Goal: Task Accomplishment & Management: Manage account settings

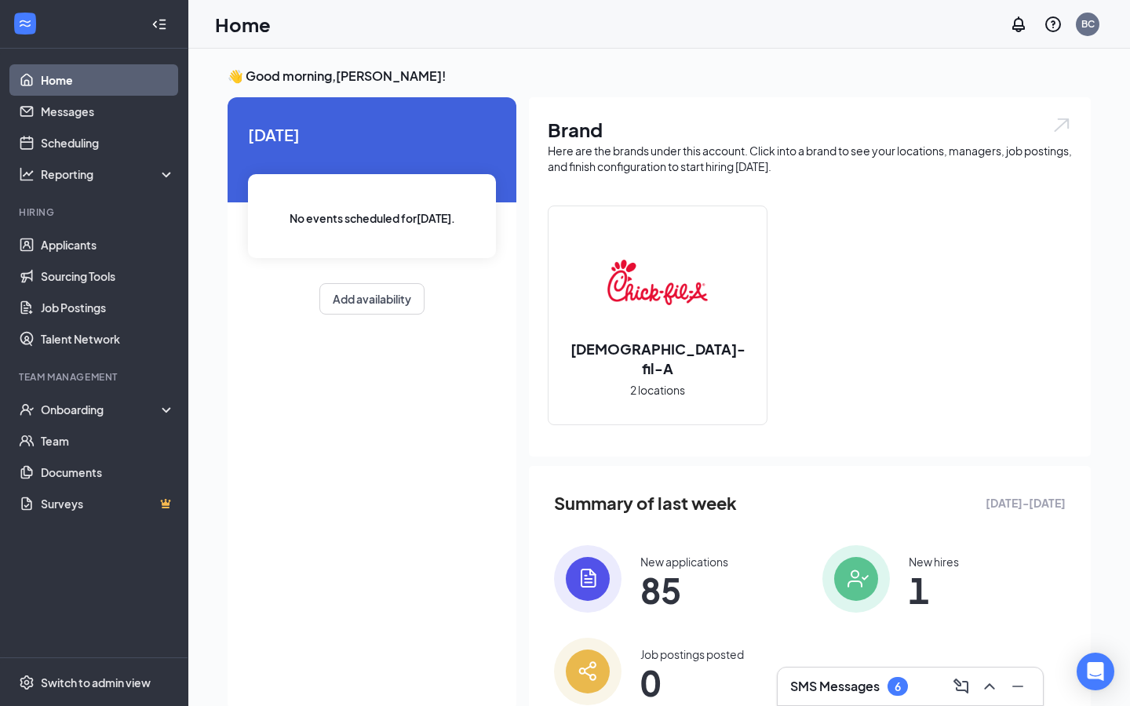
click at [883, 686] on div "SMS Messages 6" at bounding box center [849, 686] width 118 height 19
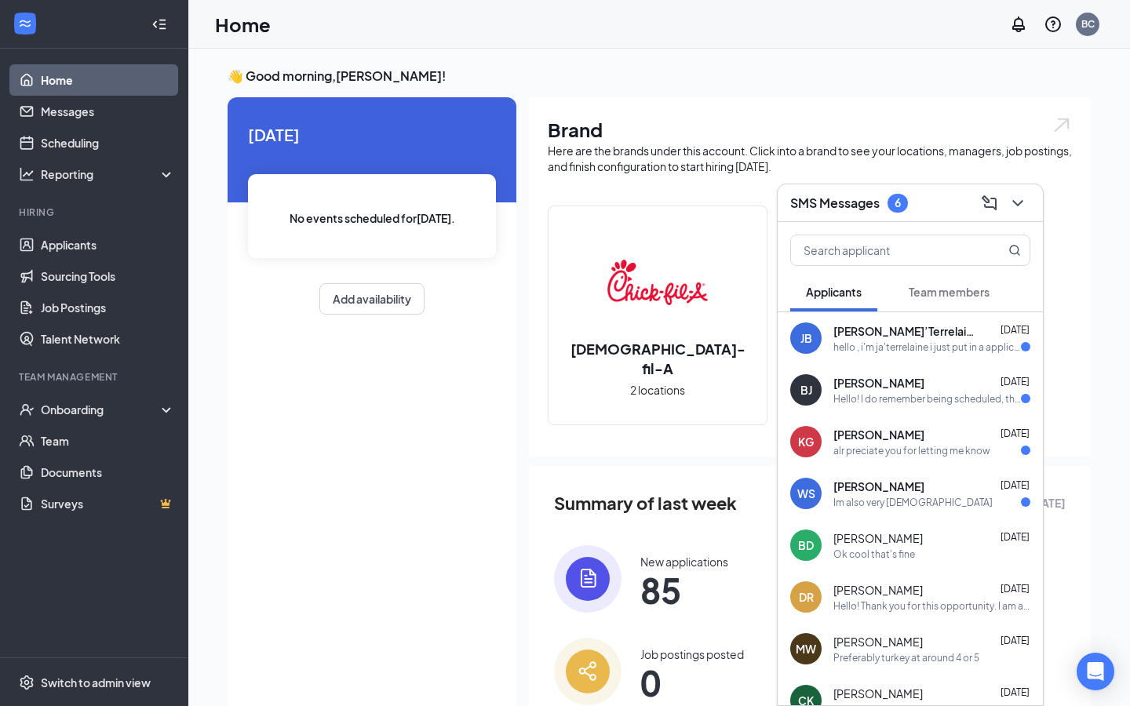
click at [883, 498] on div "Im also very [DEMOGRAPHIC_DATA]" at bounding box center [912, 502] width 159 height 13
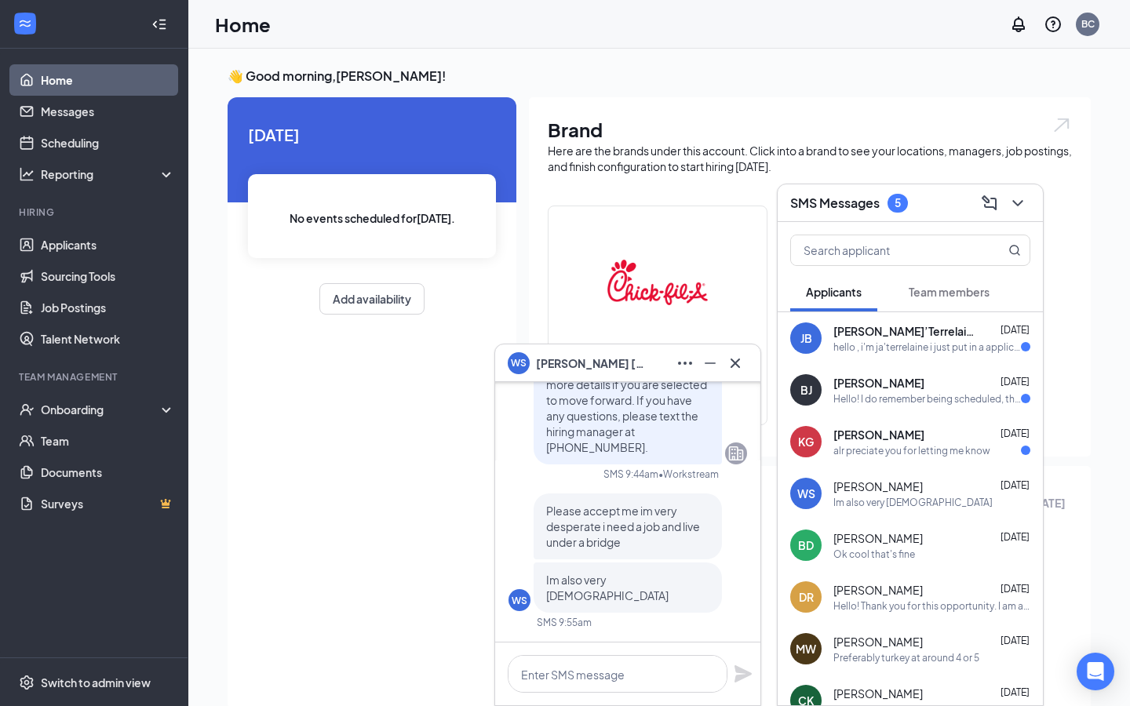
click at [591, 364] on span "[PERSON_NAME]" at bounding box center [591, 363] width 110 height 17
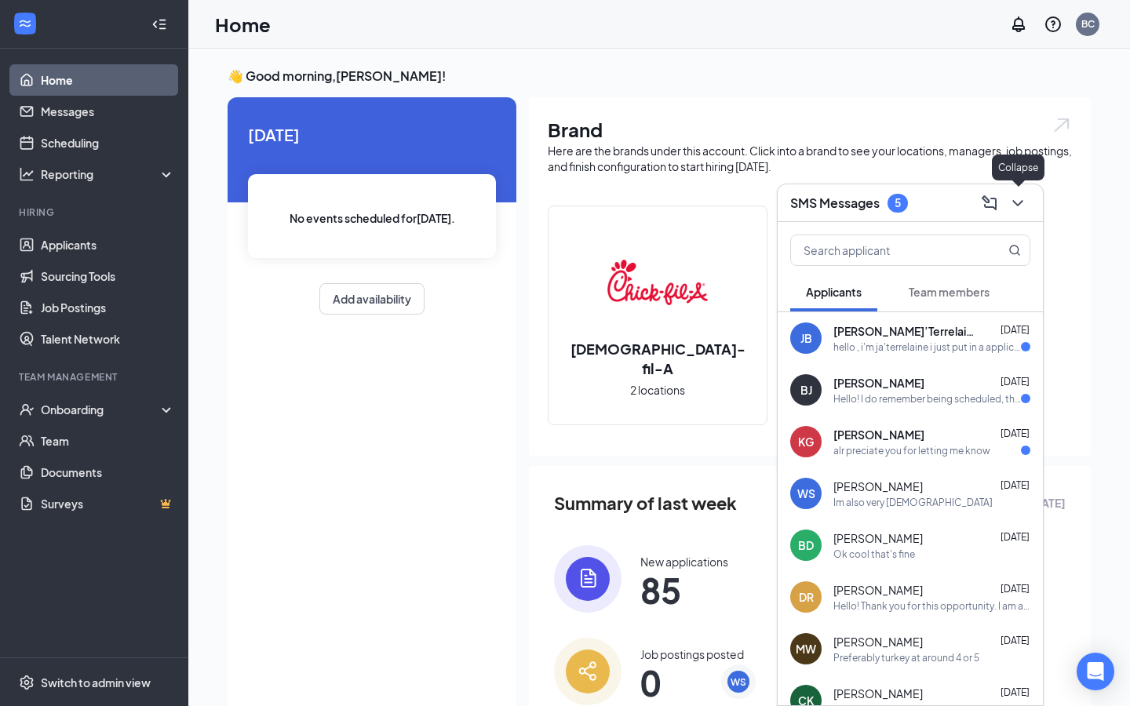
click at [1017, 203] on icon "ChevronDown" at bounding box center [1017, 203] width 10 height 6
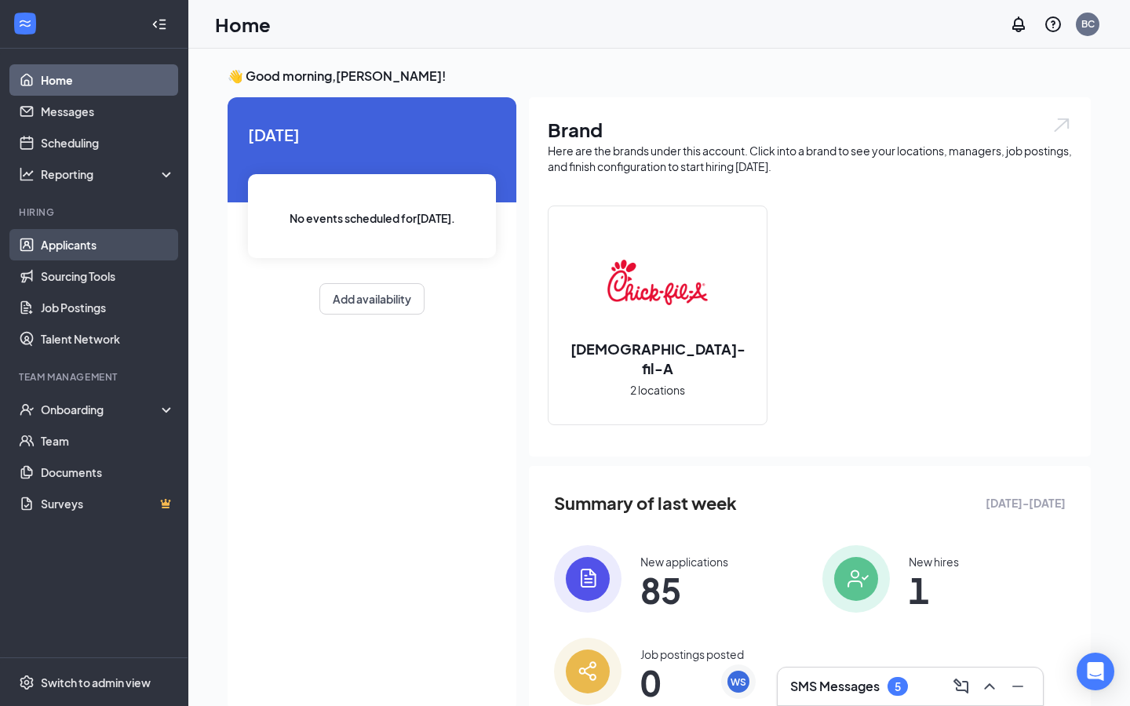
click at [53, 257] on link "Applicants" at bounding box center [108, 244] width 134 height 31
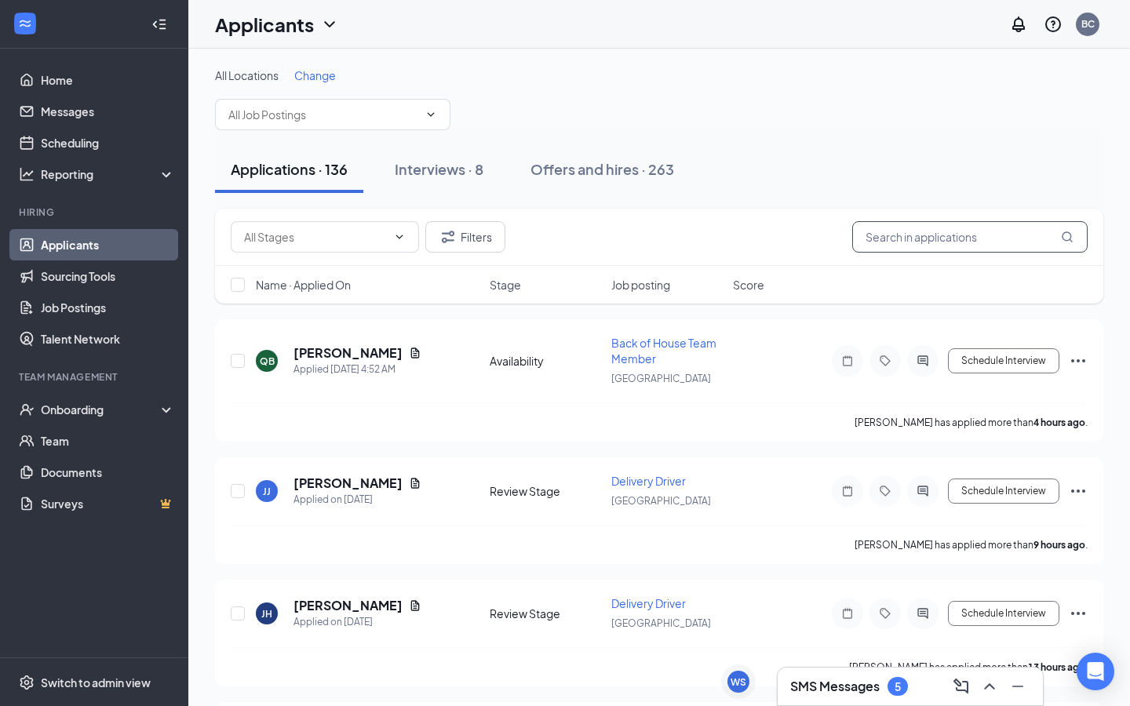
click at [951, 225] on input "text" at bounding box center [969, 236] width 235 height 31
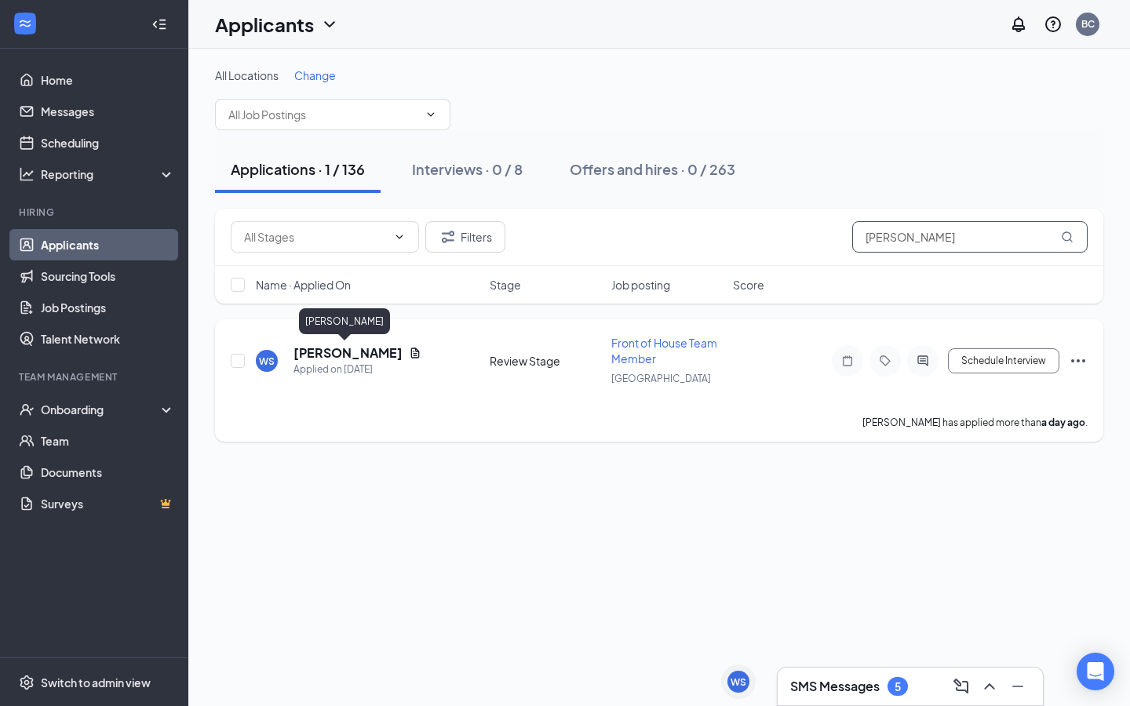
type input "[PERSON_NAME]"
click at [359, 352] on h5 "[PERSON_NAME]" at bounding box center [348, 353] width 109 height 17
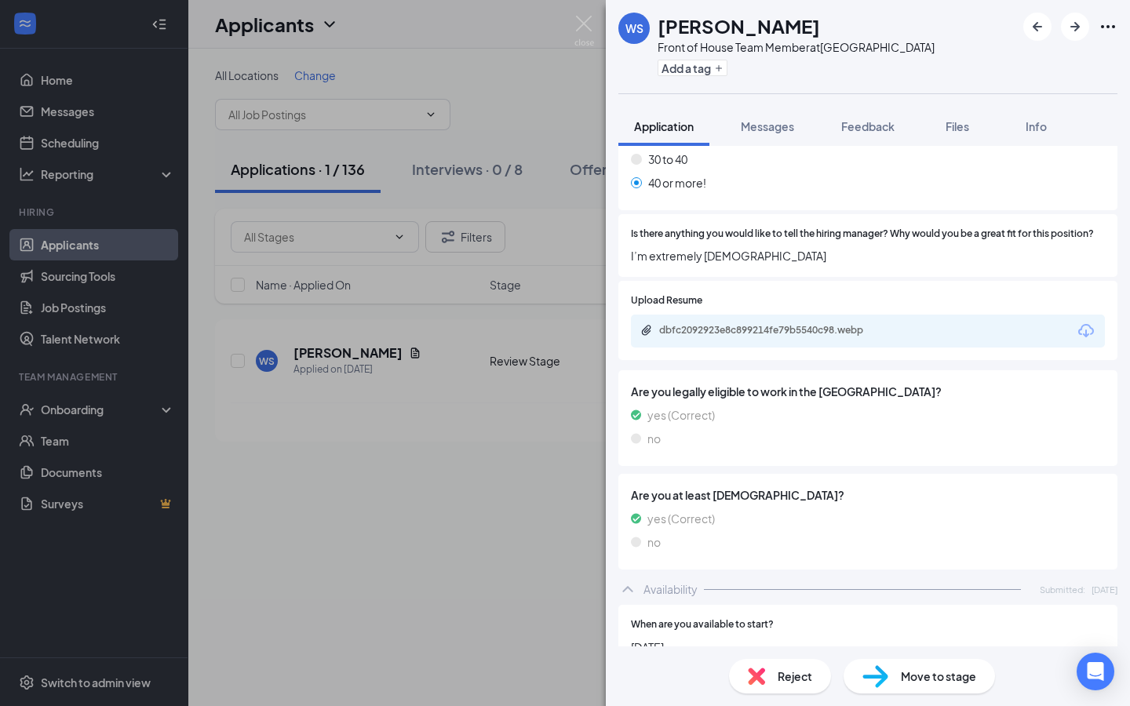
scroll to position [478, 0]
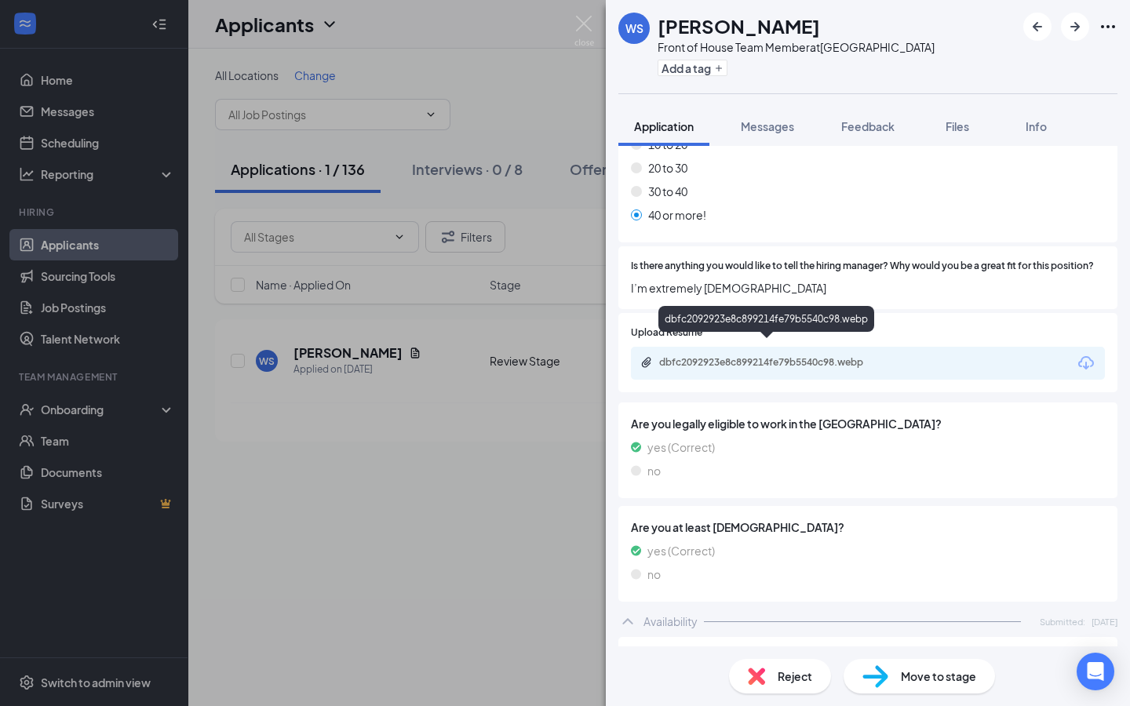
click at [772, 356] on div "dbfc2092923e8c899214fe79b5540c98.webp" at bounding box center [769, 362] width 220 height 13
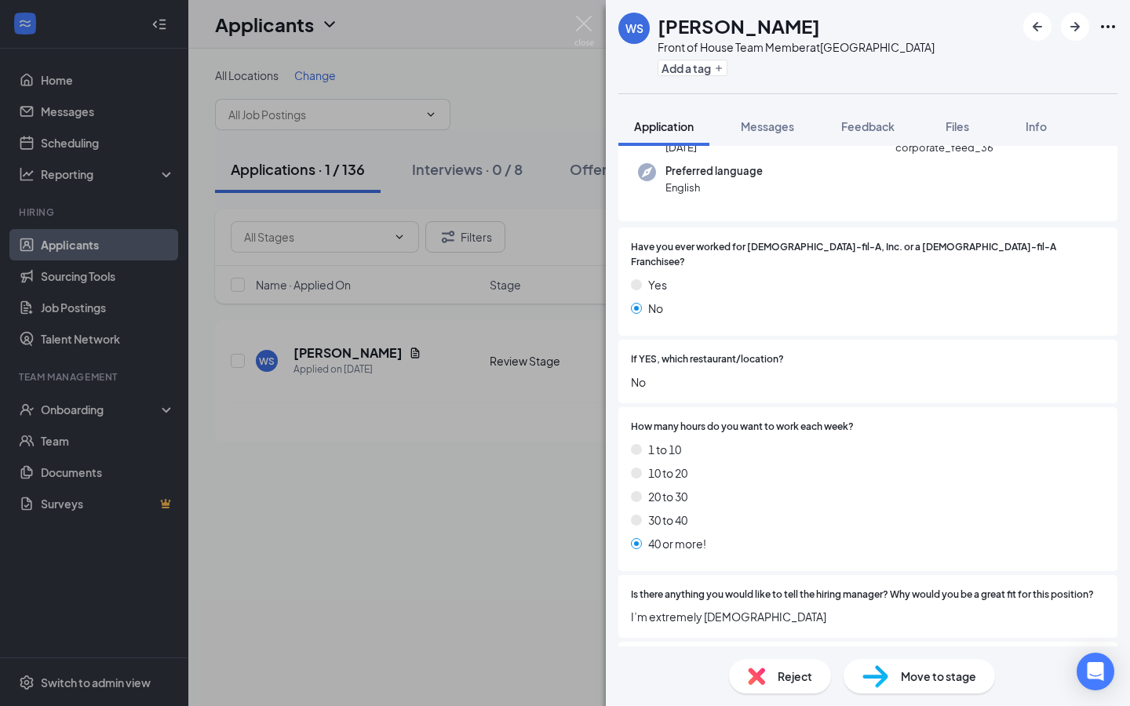
scroll to position [0, 0]
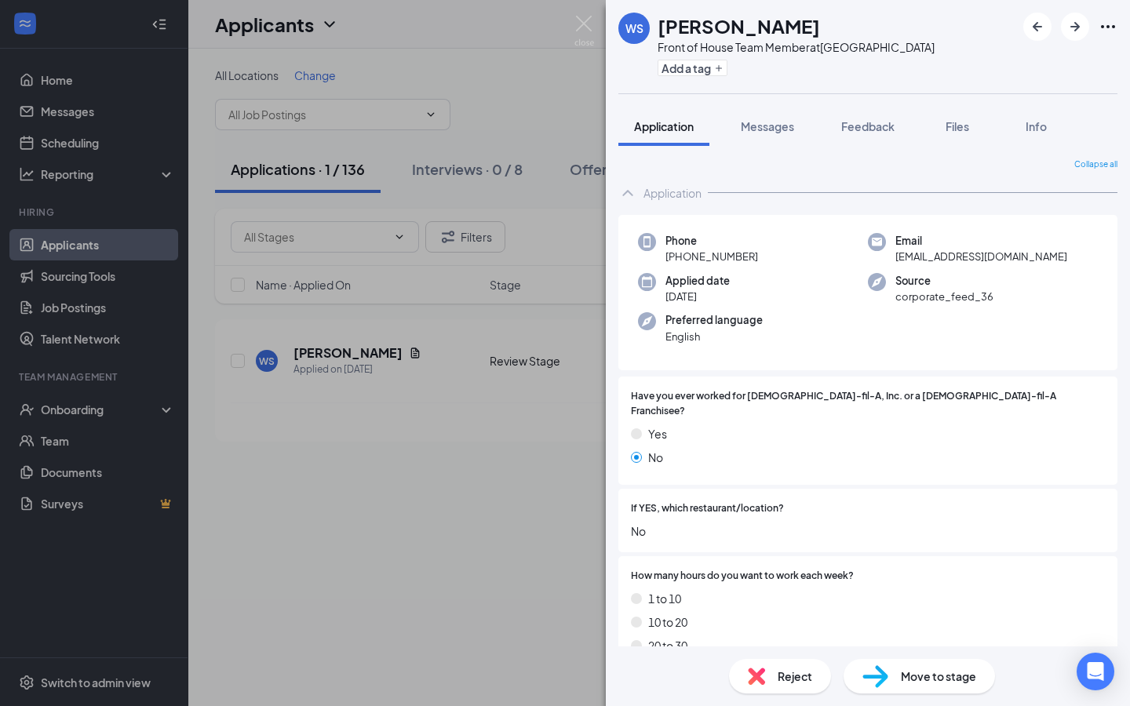
click at [584, 60] on div "WS [PERSON_NAME] Front of House Team Member at [GEOGRAPHIC_DATA] Add a tag Appl…" at bounding box center [565, 353] width 1130 height 706
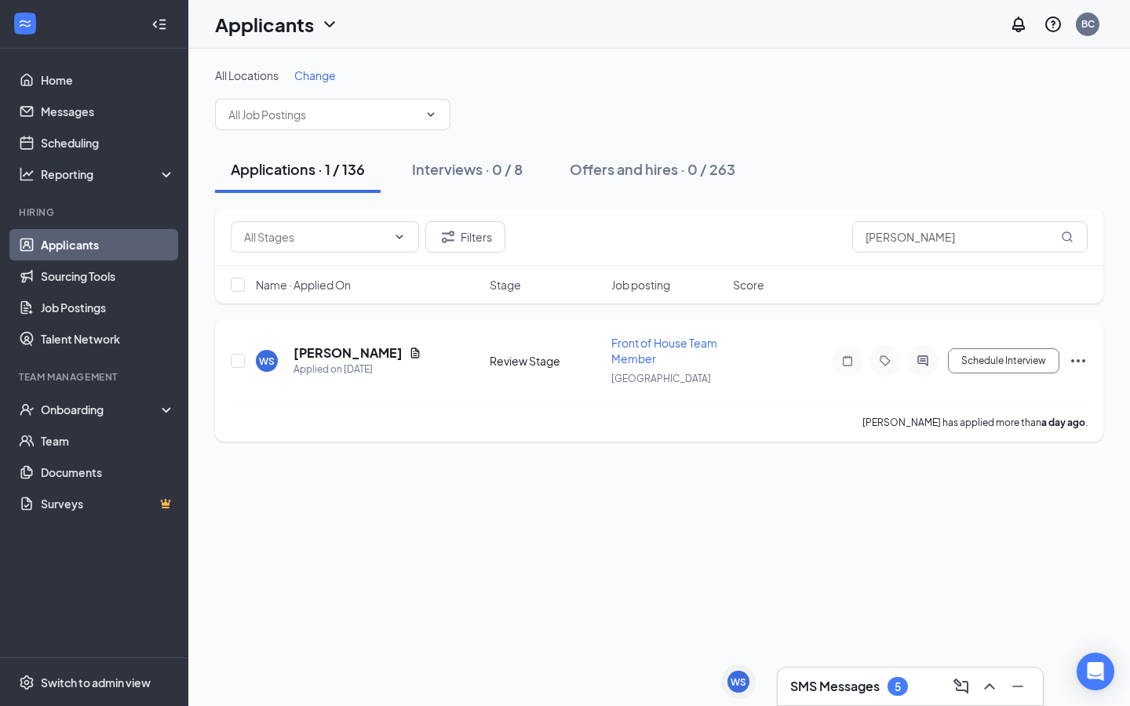
click at [1070, 359] on icon "Ellipses" at bounding box center [1078, 361] width 19 height 19
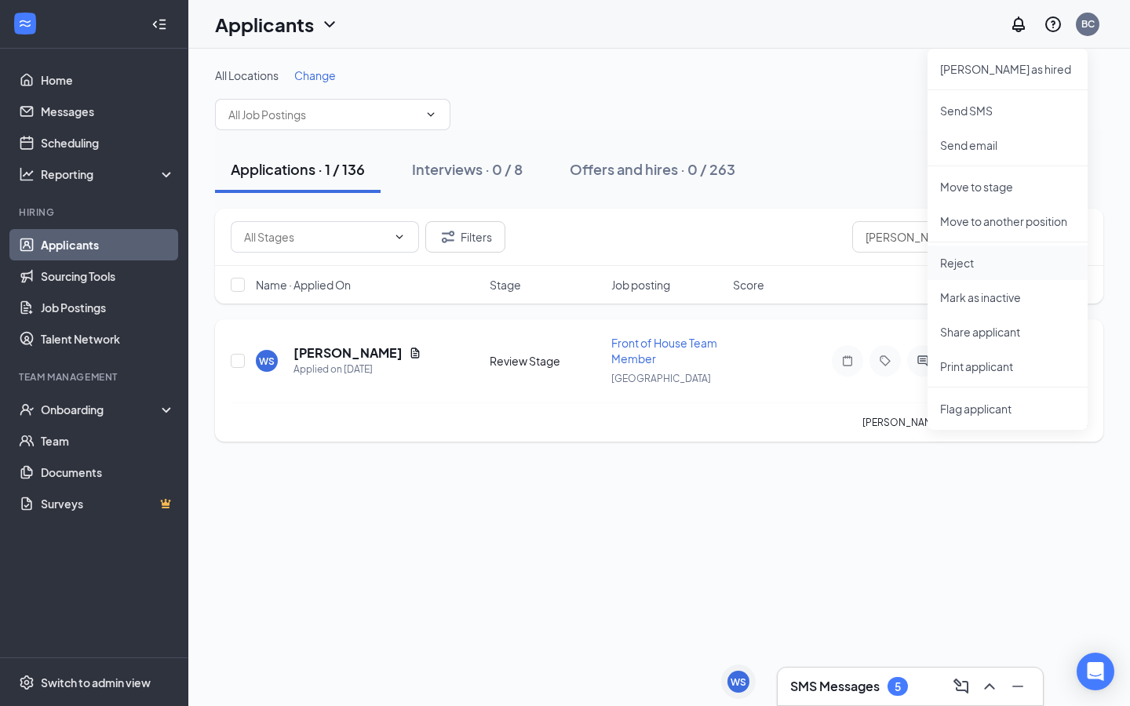
click at [942, 257] on p "Reject" at bounding box center [1007, 263] width 135 height 16
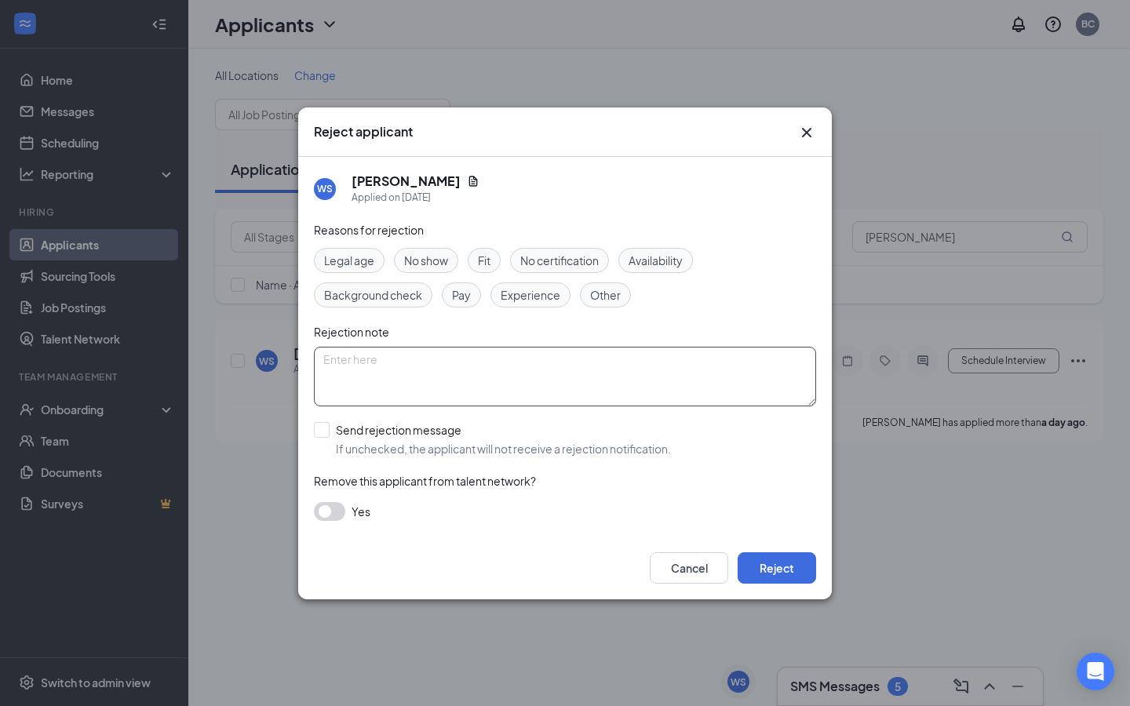
click at [352, 385] on textarea at bounding box center [565, 377] width 502 height 60
type textarea "H"
type textarea "T"
click at [328, 434] on input "Send rejection message If unchecked, the applicant will not receive a rejection…" at bounding box center [492, 439] width 357 height 35
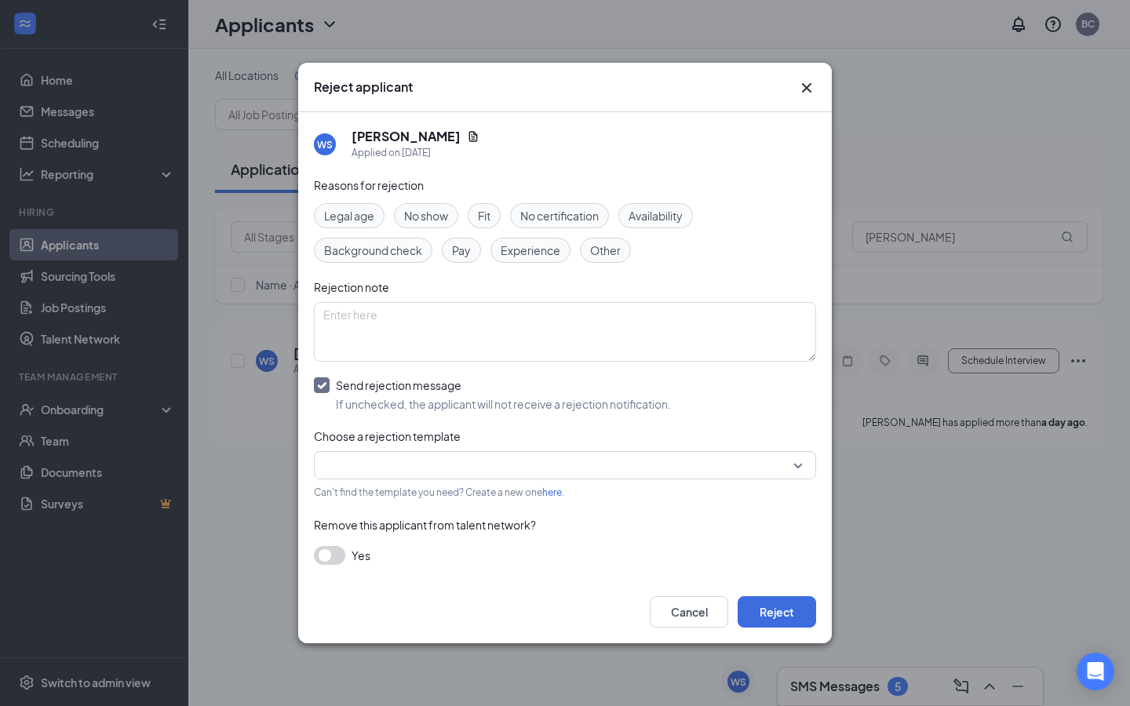
click at [371, 469] on input "search" at bounding box center [559, 465] width 472 height 27
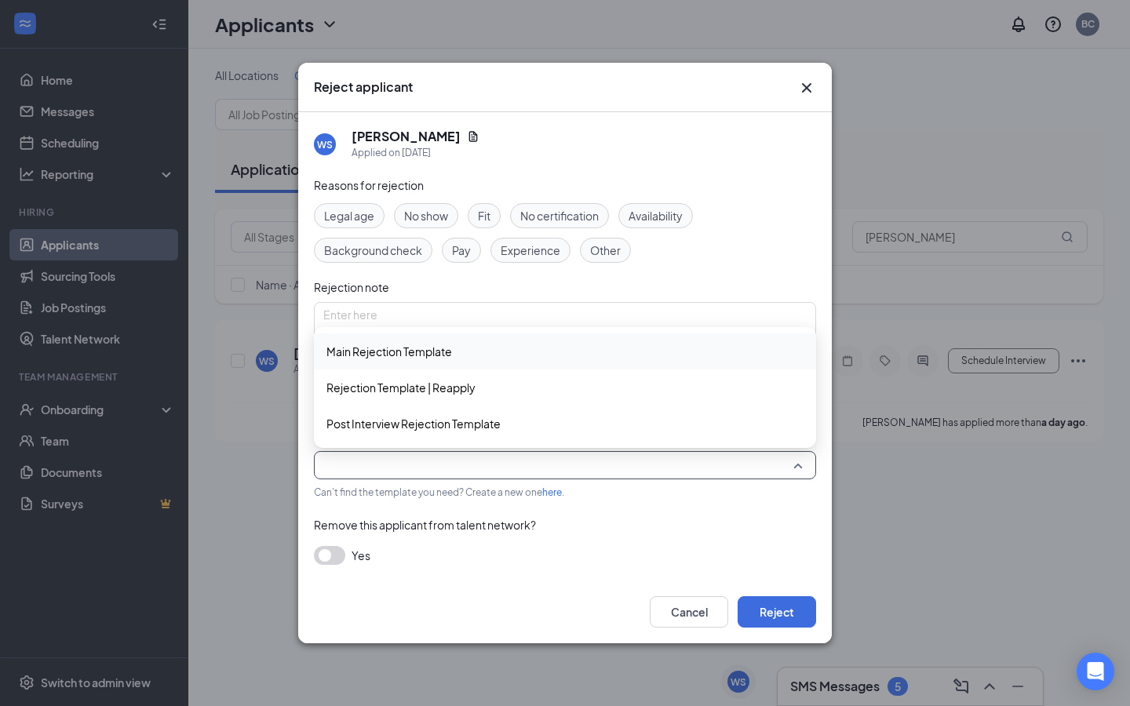
click at [402, 359] on span "Main Rejection Template" at bounding box center [389, 351] width 126 height 17
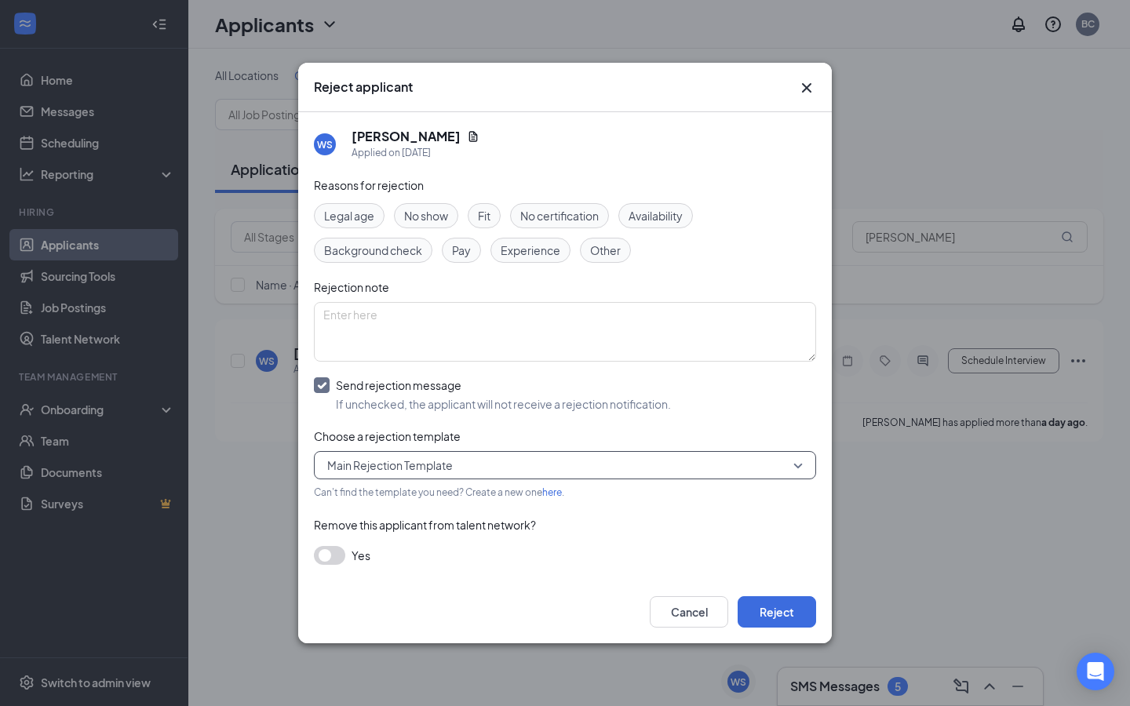
click at [449, 469] on span "Main Rejection Template" at bounding box center [390, 466] width 126 height 24
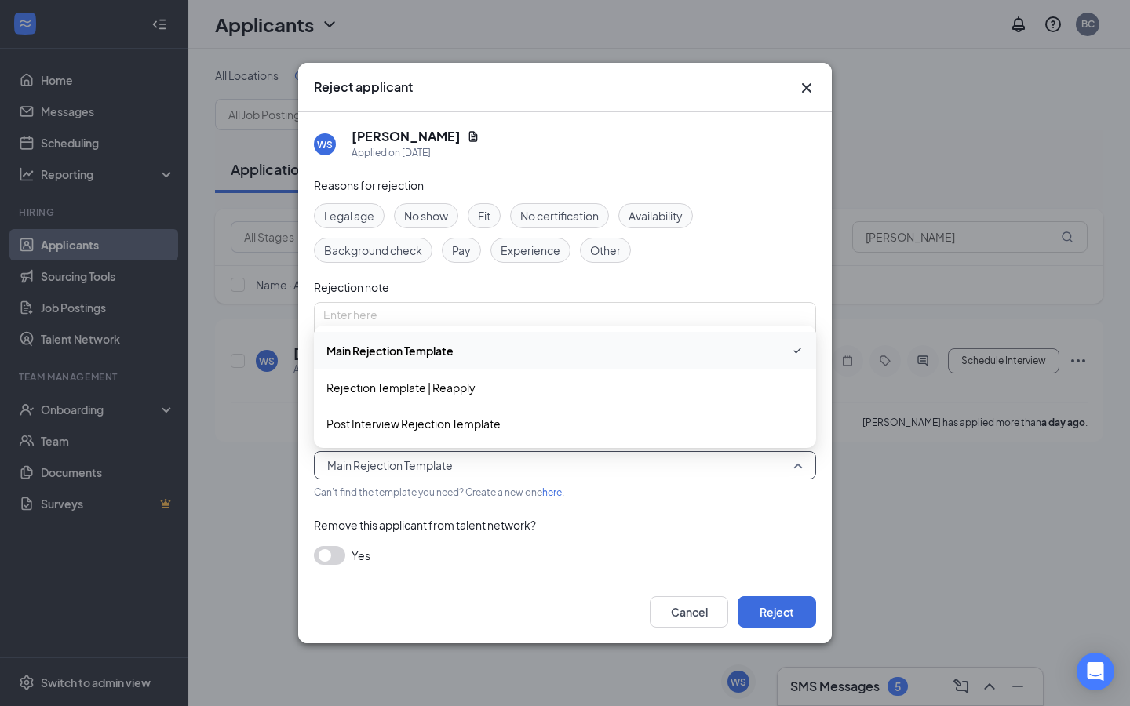
click at [611, 290] on div "Rejection note" at bounding box center [565, 287] width 502 height 17
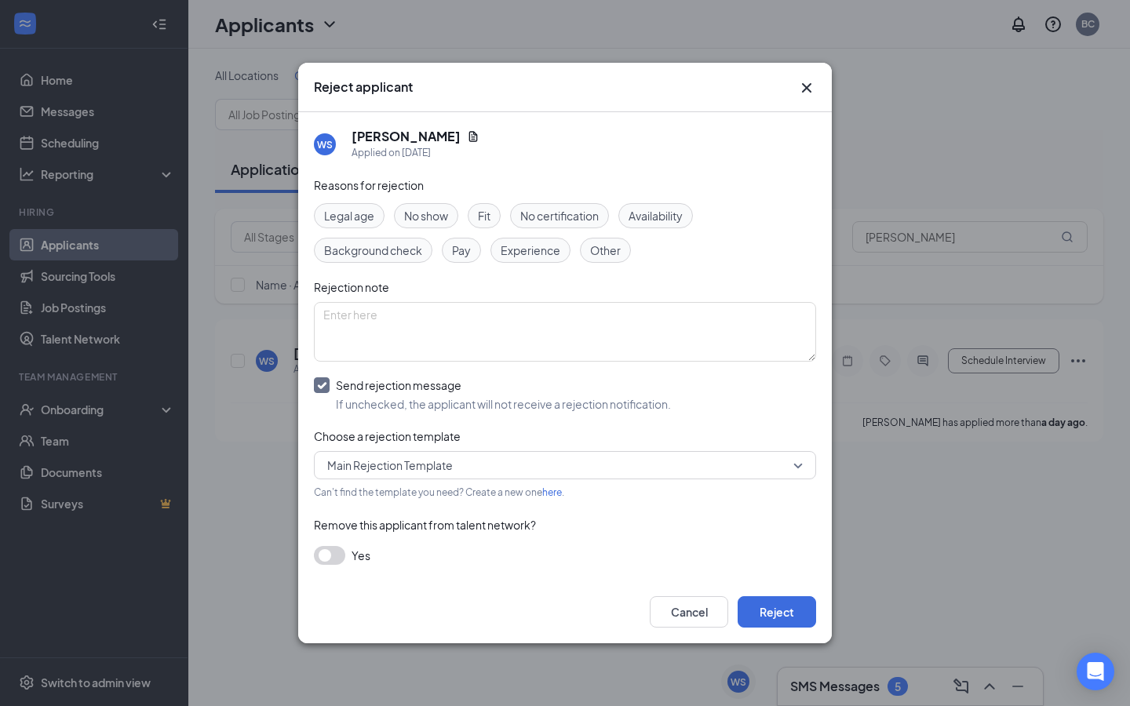
click at [337, 384] on input "Send rejection message If unchecked, the applicant will not receive a rejection…" at bounding box center [492, 394] width 357 height 35
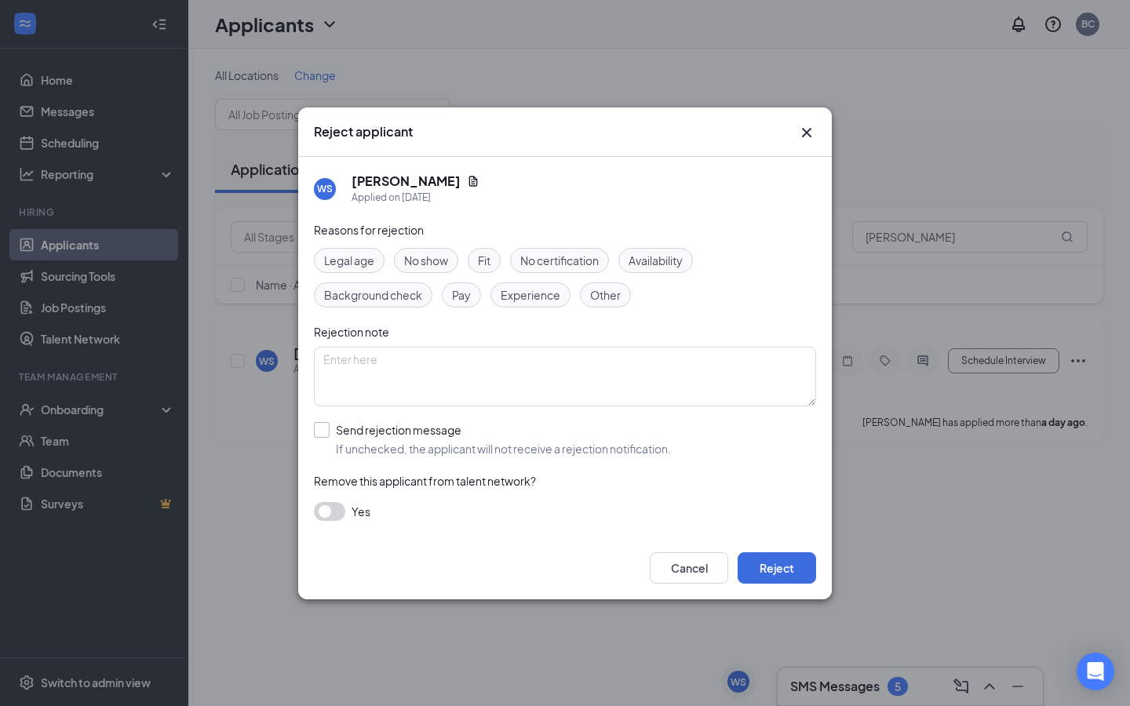
click at [330, 434] on input "Send rejection message If unchecked, the applicant will not receive a rejection…" at bounding box center [492, 439] width 357 height 35
checkbox input "true"
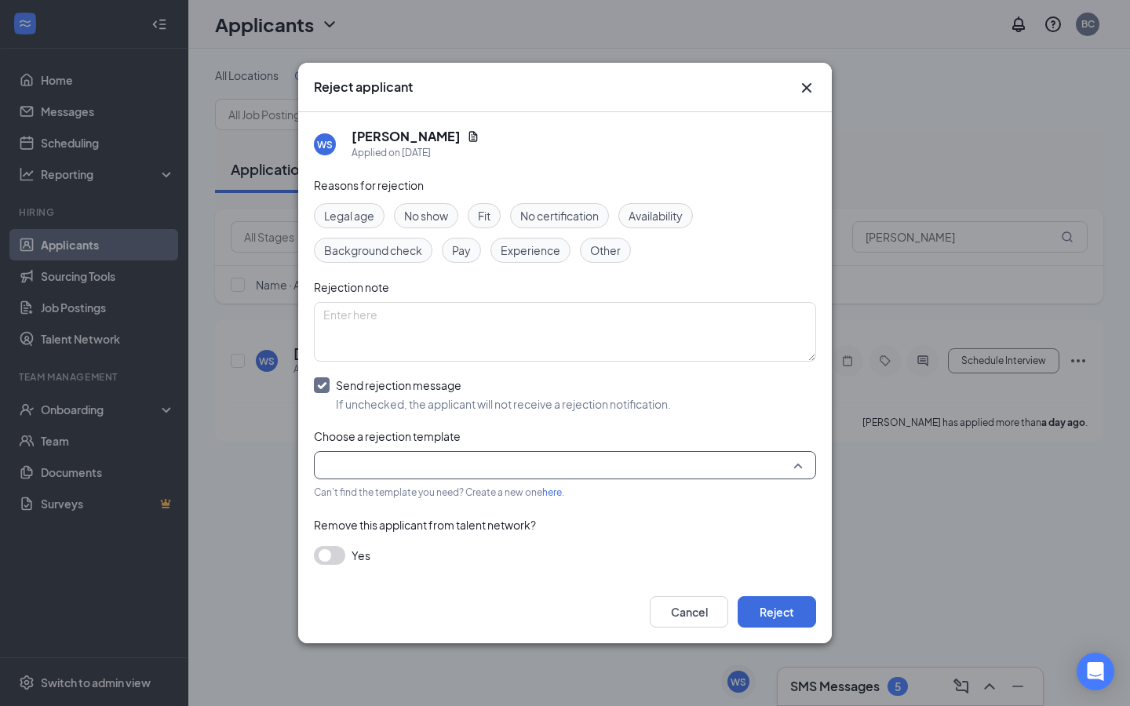
click at [401, 461] on input "search" at bounding box center [559, 465] width 472 height 27
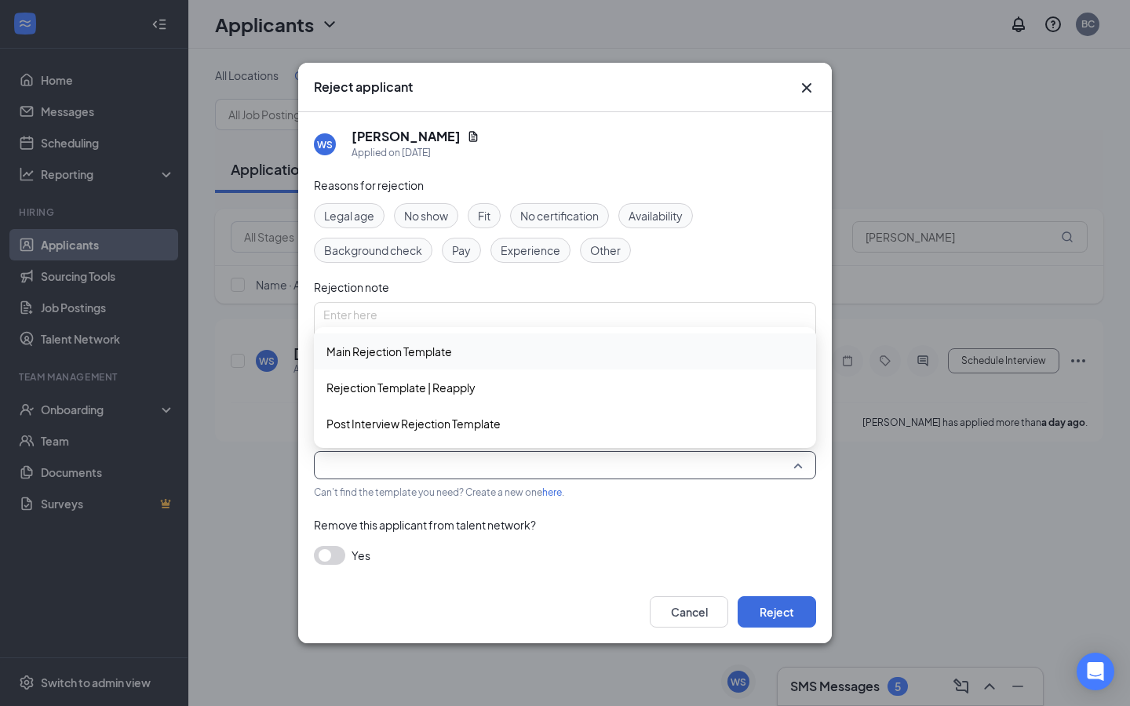
click at [438, 363] on div "Main Rejection Template" at bounding box center [565, 352] width 502 height 36
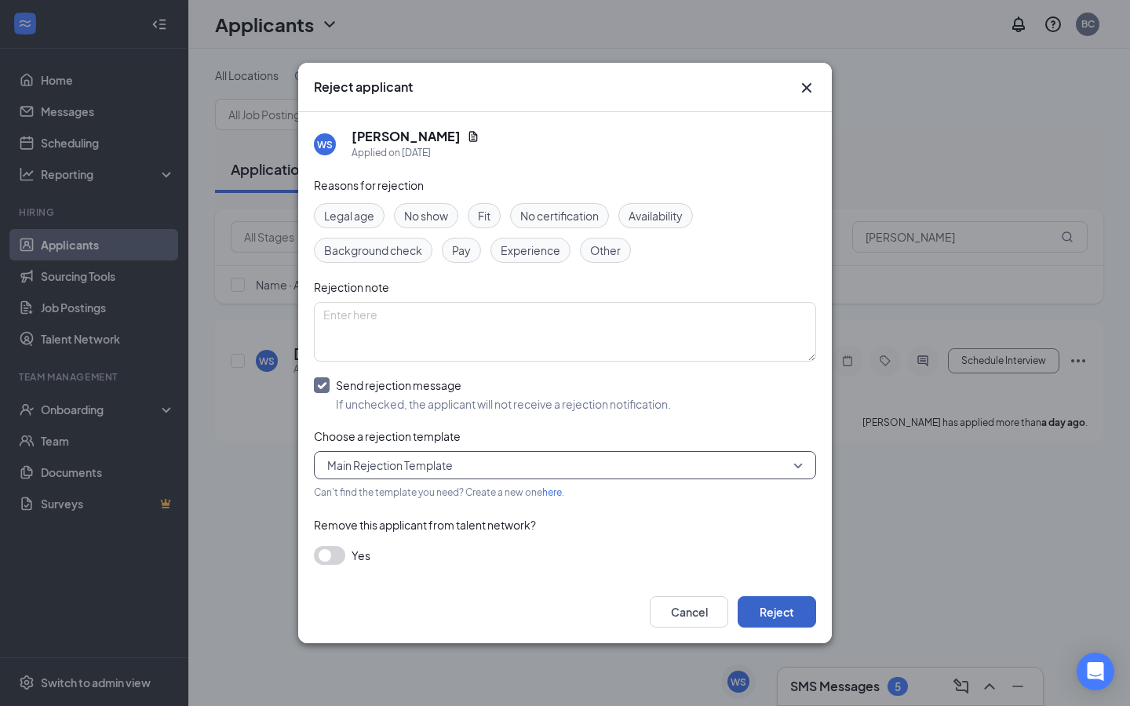
click at [768, 602] on button "Reject" at bounding box center [777, 611] width 78 height 31
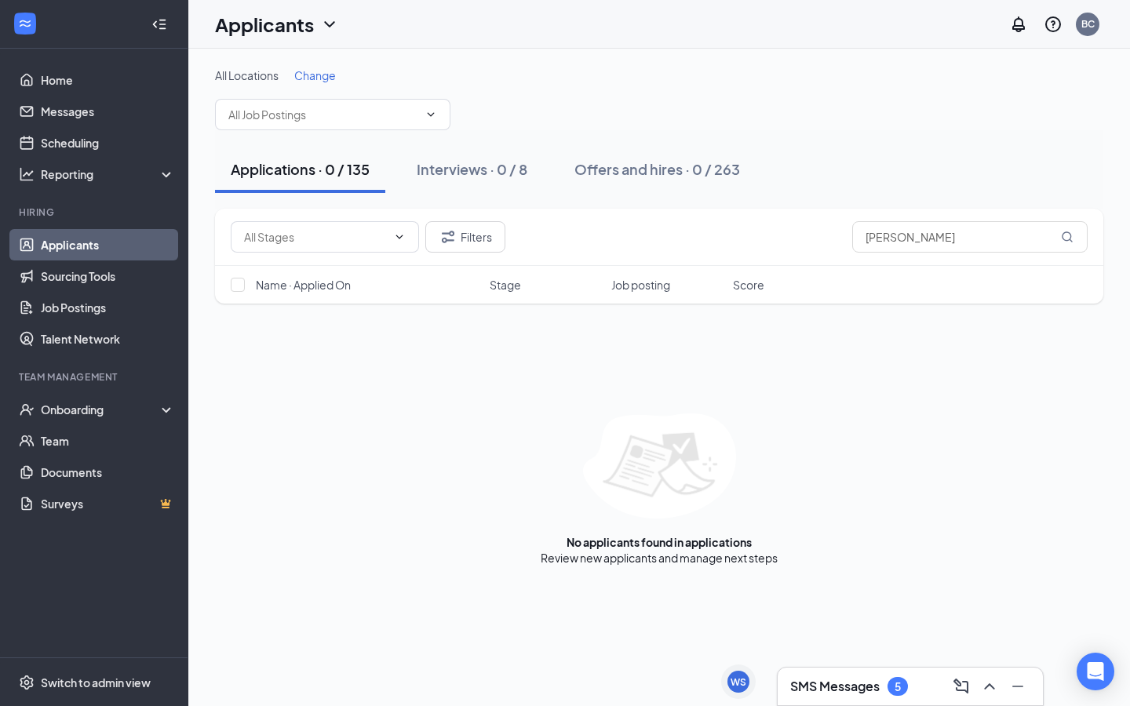
click at [848, 680] on h3 "SMS Messages" at bounding box center [834, 686] width 89 height 17
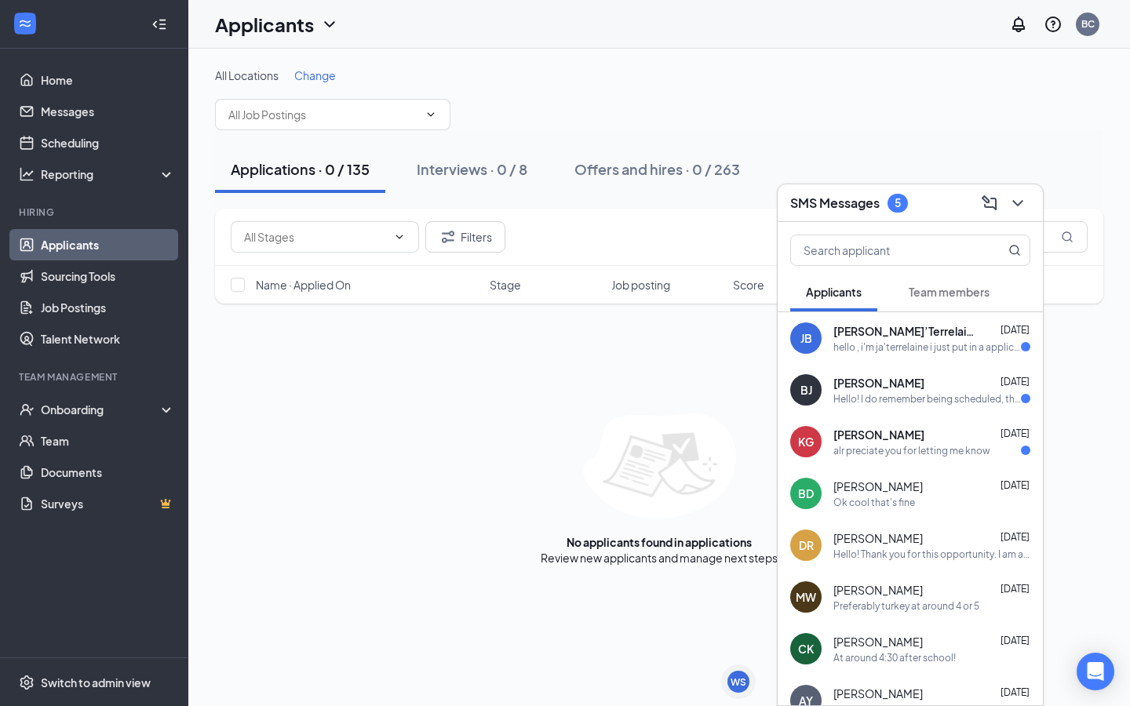
click at [888, 399] on div "Hello! I do remember being scheduled, the day of the interview I had to pack up…" at bounding box center [927, 398] width 188 height 13
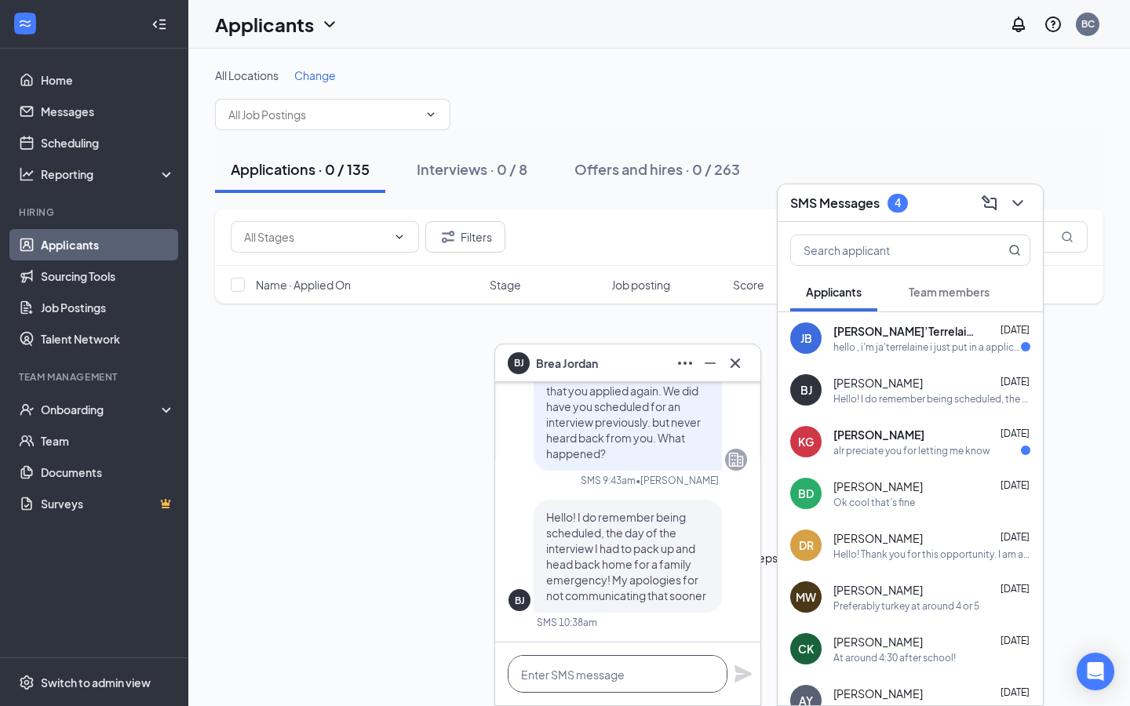
click at [598, 669] on textarea at bounding box center [618, 674] width 220 height 38
type textarea "H"
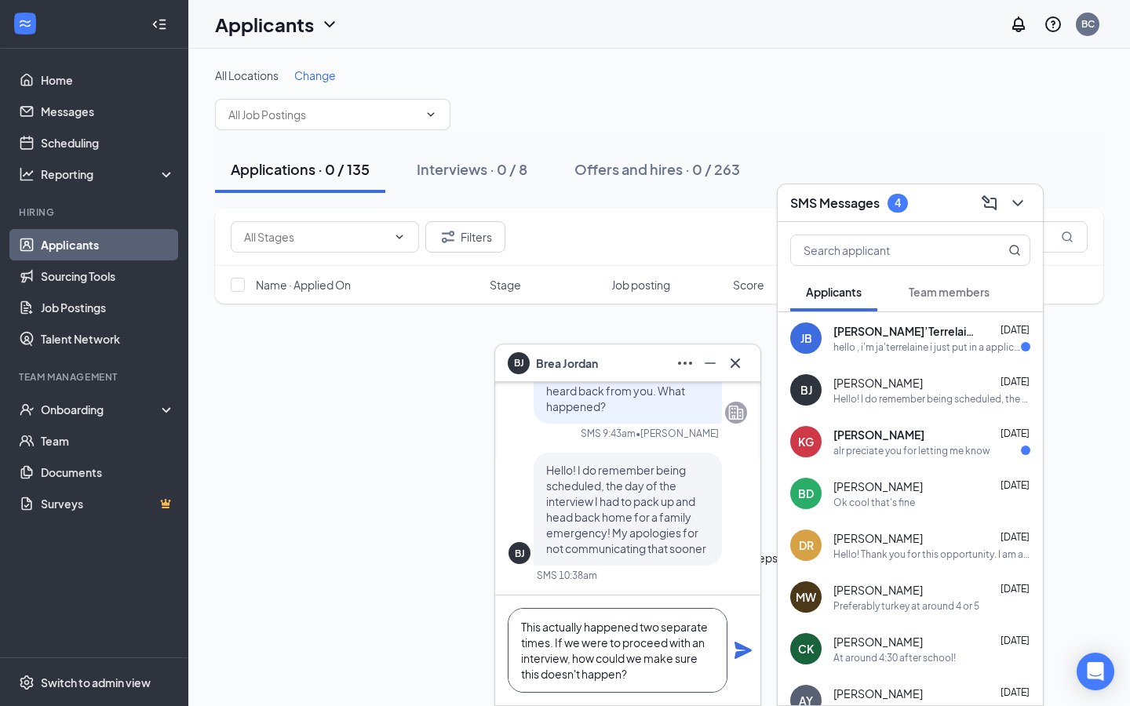
type textarea "This actually happened two separate times. If we were to proceed with an interv…"
click at [741, 655] on icon "Plane" at bounding box center [743, 650] width 17 height 17
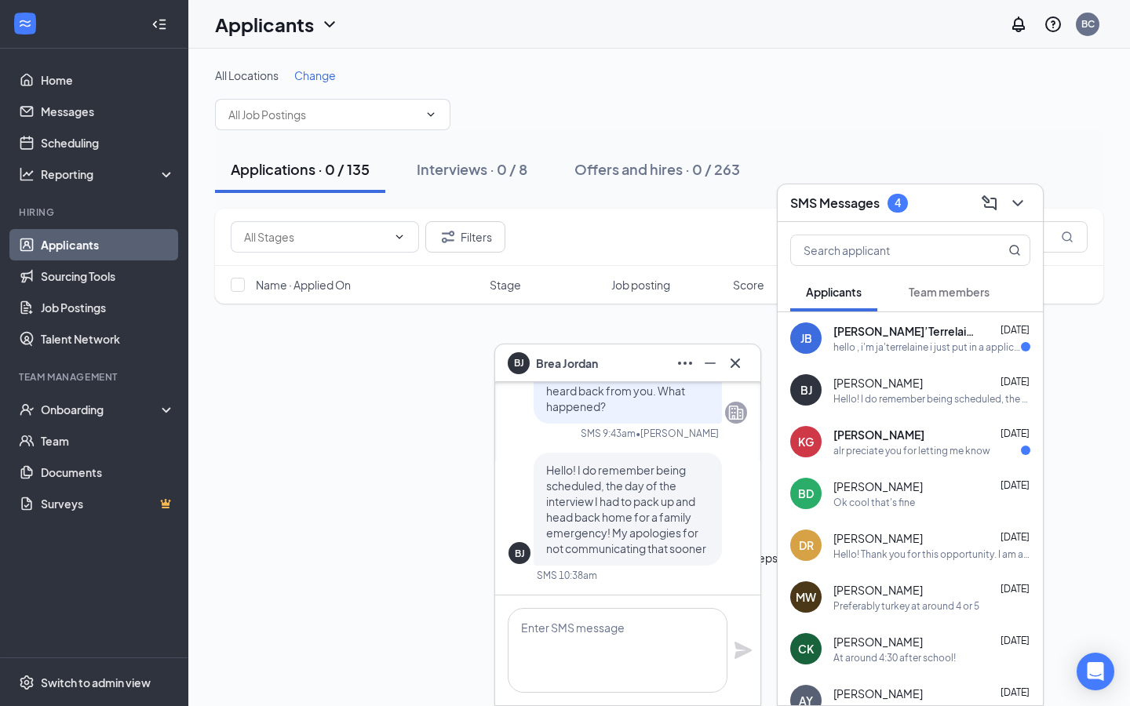
scroll to position [0, 0]
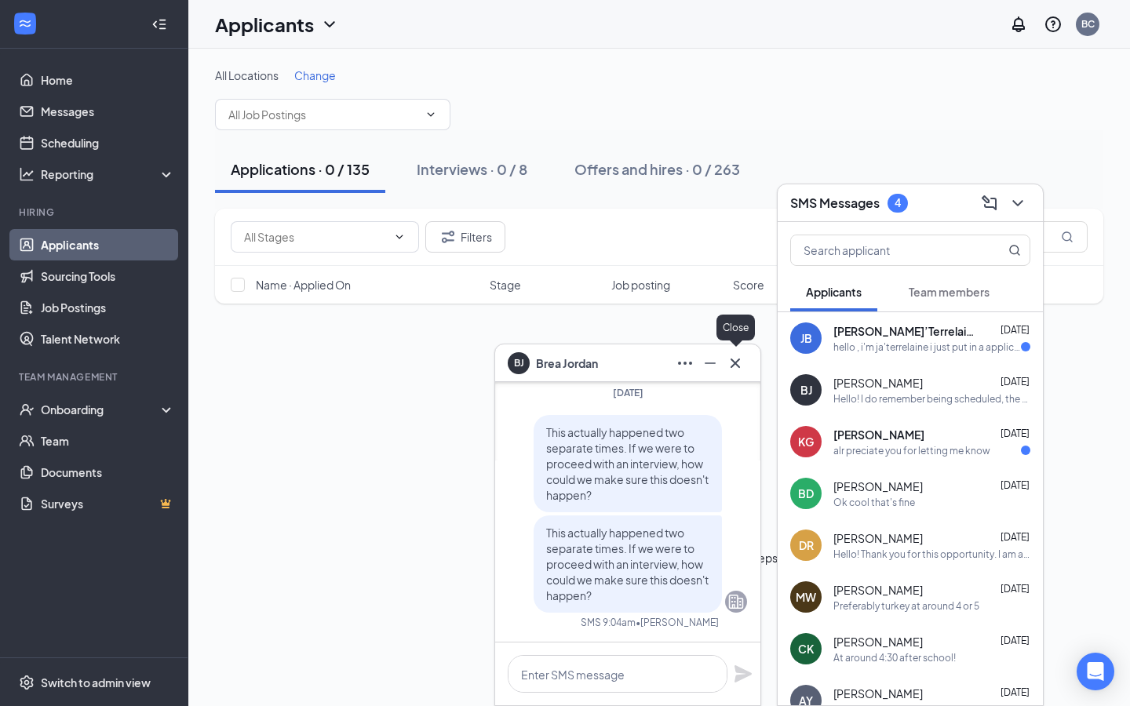
click at [744, 377] on div "[PERSON_NAME] [PERSON_NAME]" at bounding box center [627, 364] width 265 height 38
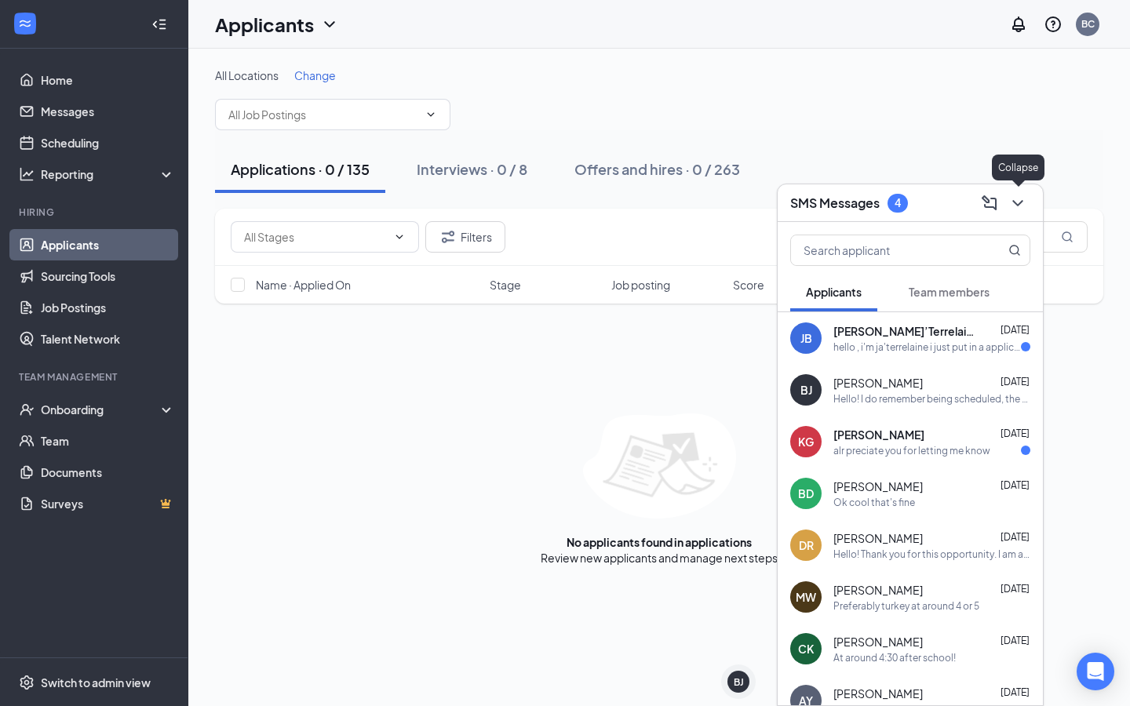
click at [1013, 203] on icon "ChevronDown" at bounding box center [1017, 203] width 19 height 19
